Goal: Task Accomplishment & Management: Complete application form

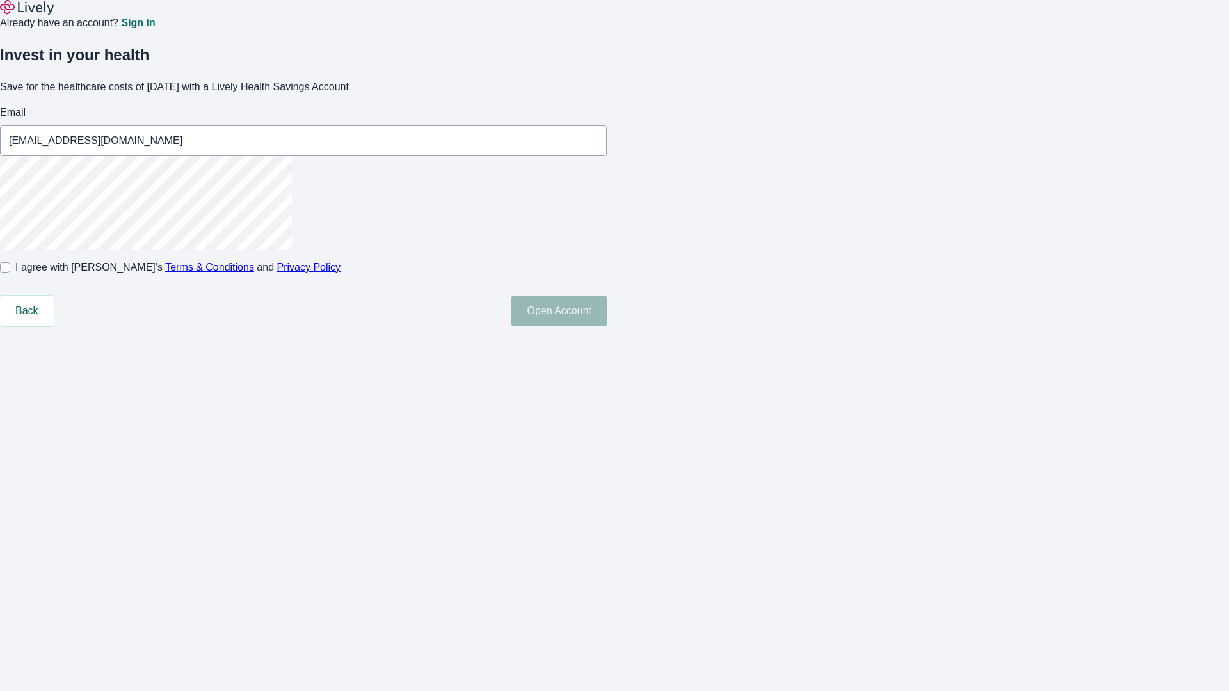
click at [10, 273] on input "I agree with Lively’s Terms & Conditions and Privacy Policy" at bounding box center [5, 267] width 10 height 10
checkbox input "true"
click at [607, 326] on button "Open Account" at bounding box center [558, 311] width 95 height 31
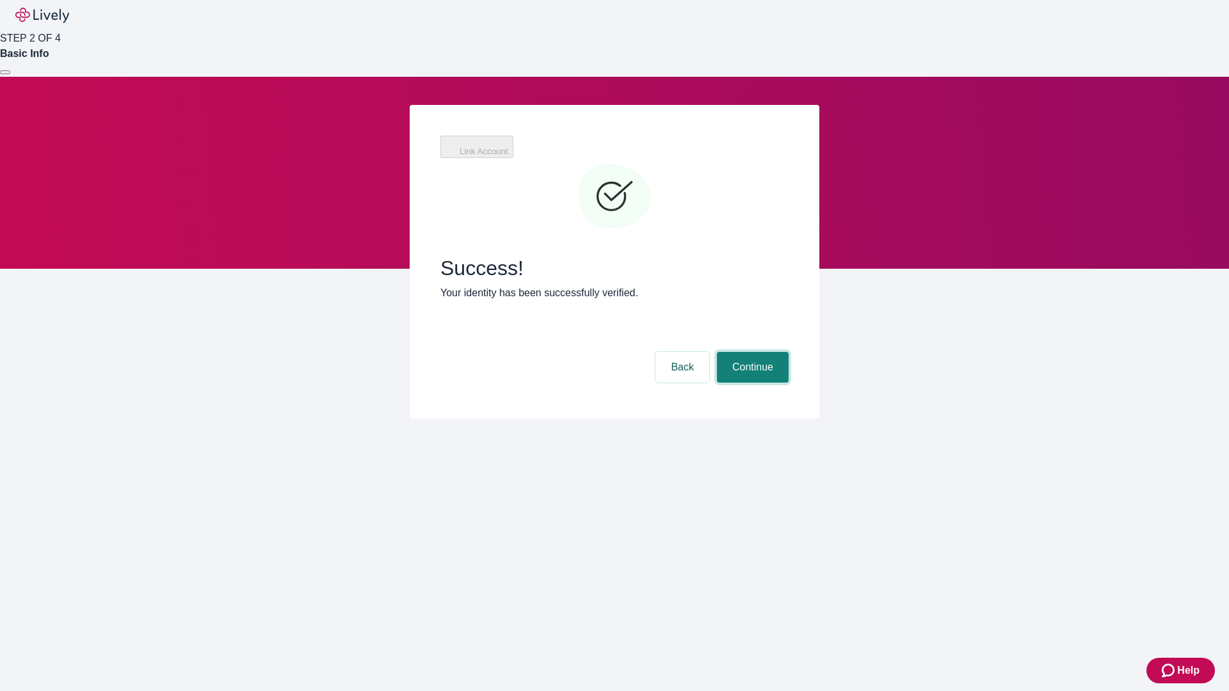
click at [751, 352] on button "Continue" at bounding box center [753, 367] width 72 height 31
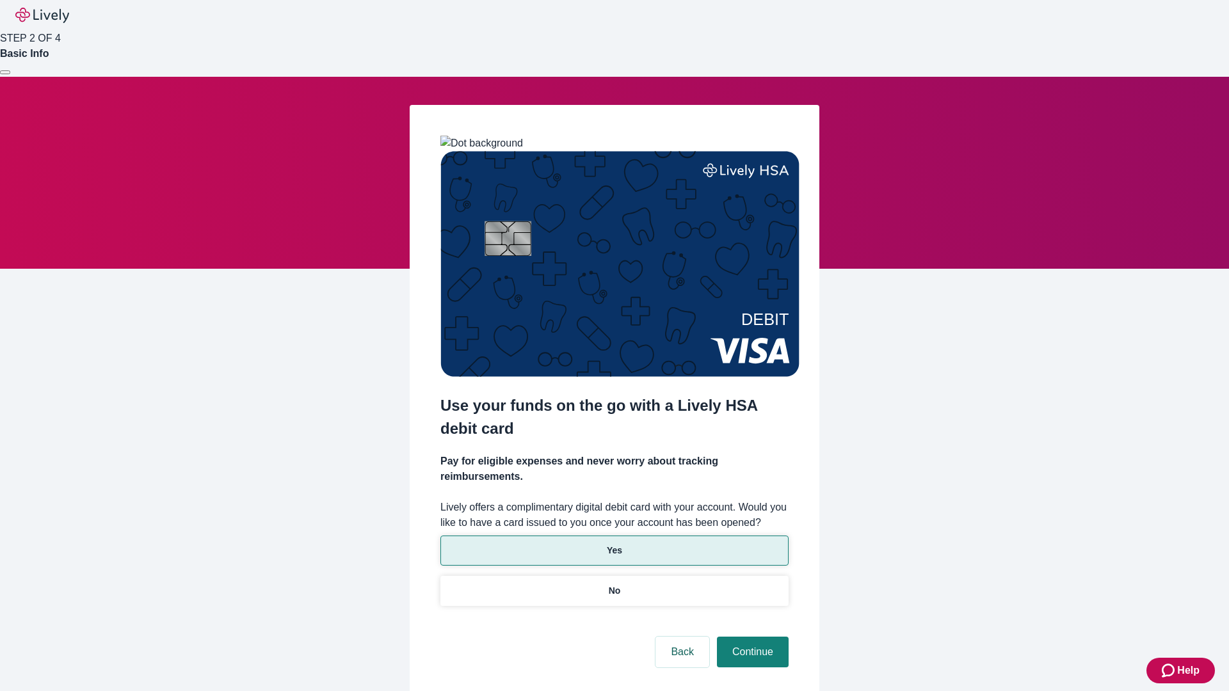
click at [614, 544] on p "Yes" at bounding box center [614, 550] width 15 height 13
click at [751, 637] on button "Continue" at bounding box center [753, 652] width 72 height 31
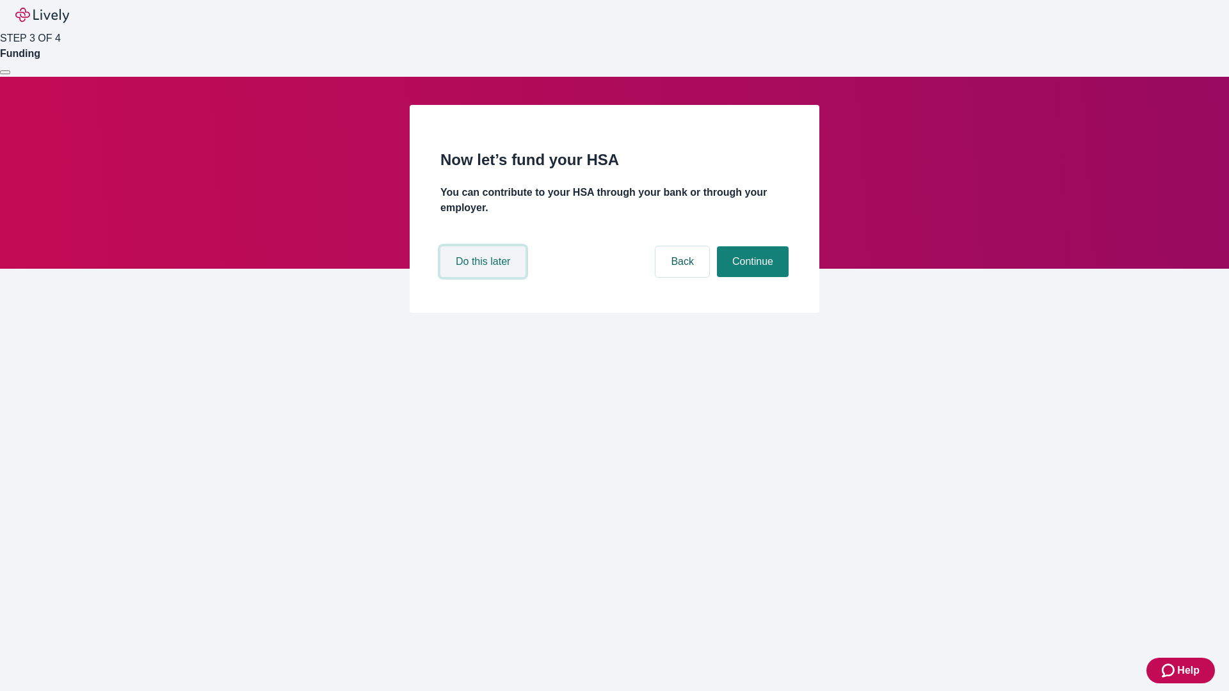
click at [485, 277] on button "Do this later" at bounding box center [482, 261] width 85 height 31
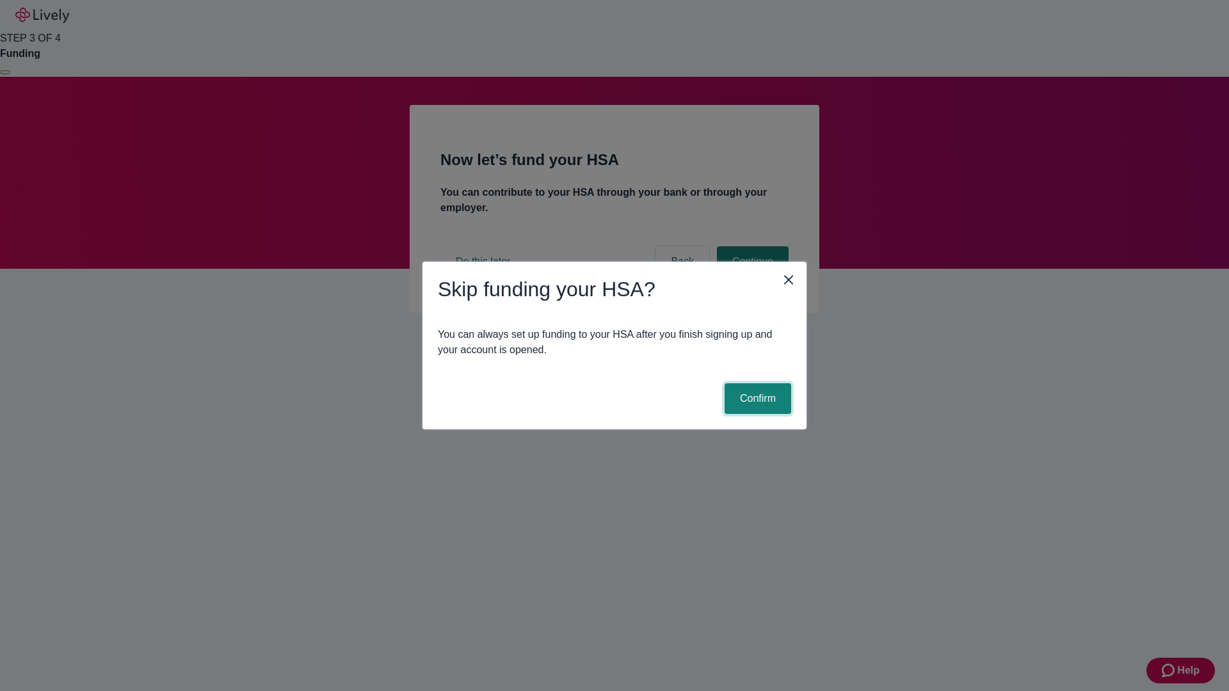
click at [756, 399] on button "Confirm" at bounding box center [758, 398] width 67 height 31
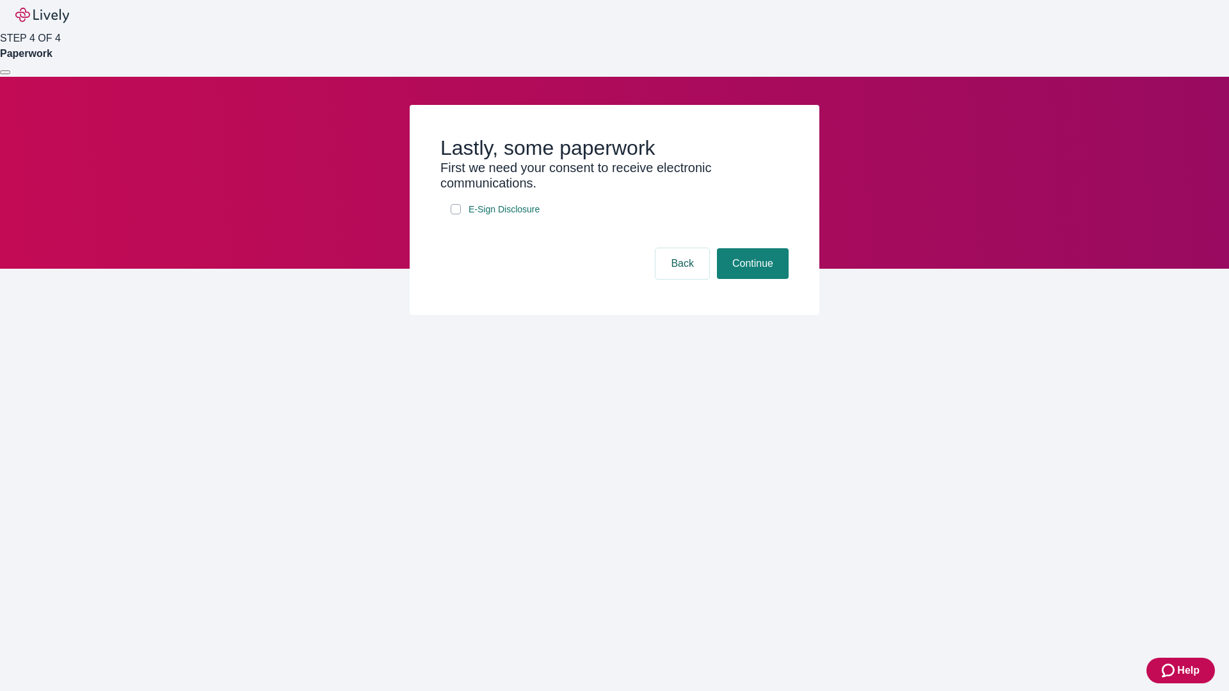
click at [456, 214] on input "E-Sign Disclosure" at bounding box center [456, 209] width 10 height 10
checkbox input "true"
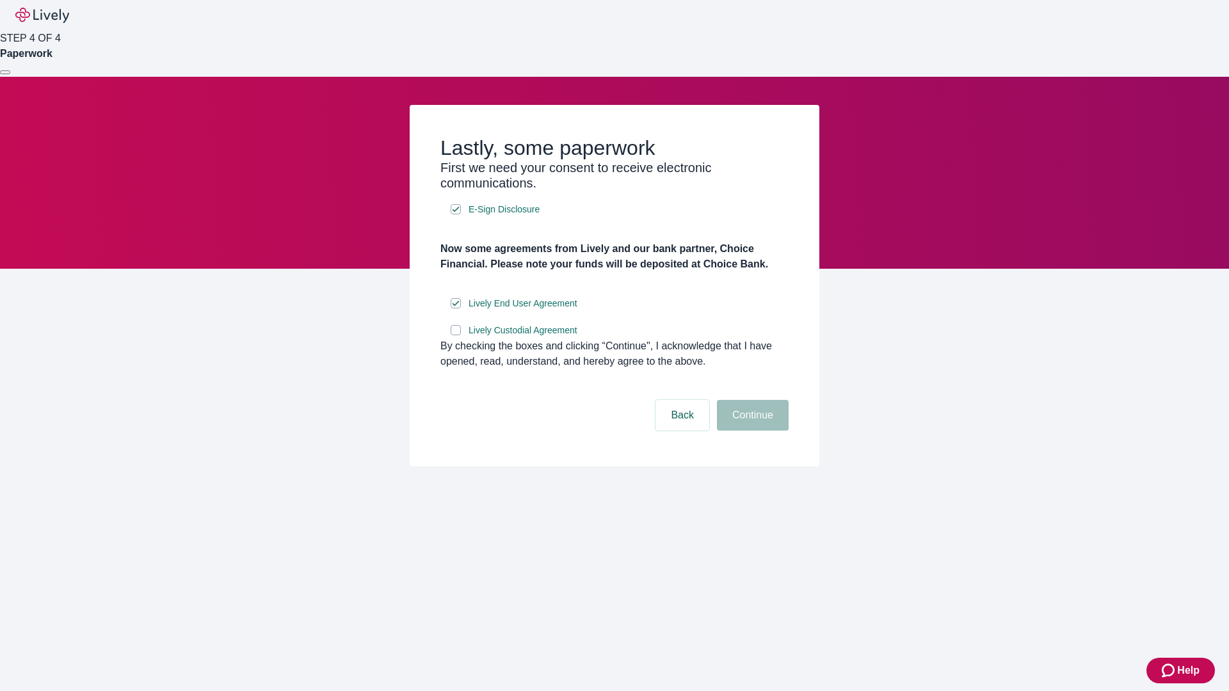
click at [456, 335] on input "Lively Custodial Agreement" at bounding box center [456, 330] width 10 height 10
checkbox input "true"
click at [751, 431] on button "Continue" at bounding box center [753, 415] width 72 height 31
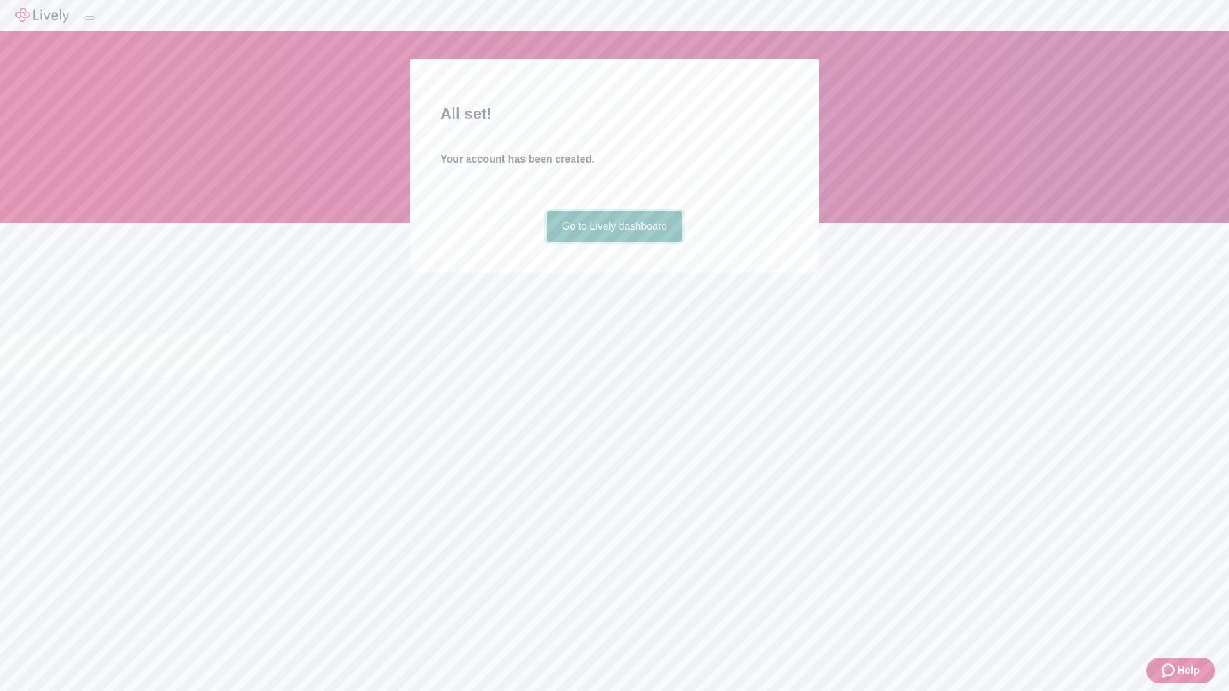
click at [614, 242] on link "Go to Lively dashboard" at bounding box center [615, 226] width 136 height 31
